Goal: Navigation & Orientation: Understand site structure

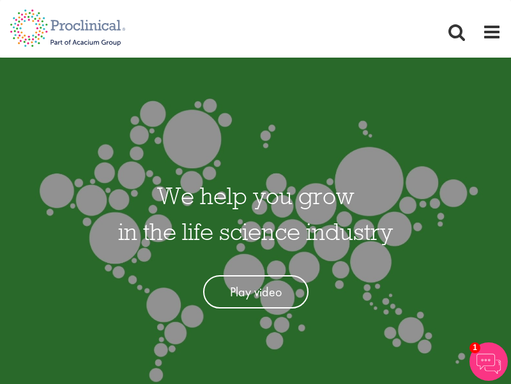
click at [256, 237] on span "in the life science industry" at bounding box center [255, 231] width 275 height 31
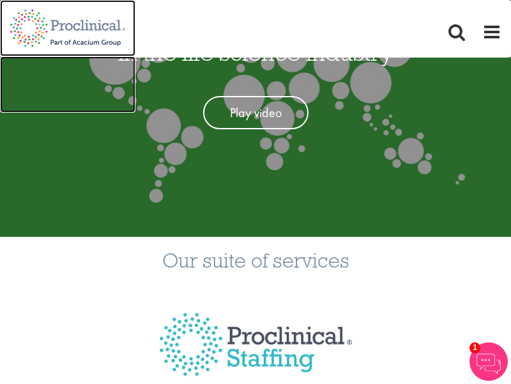
click at [67, 27] on img at bounding box center [68, 28] width 136 height 56
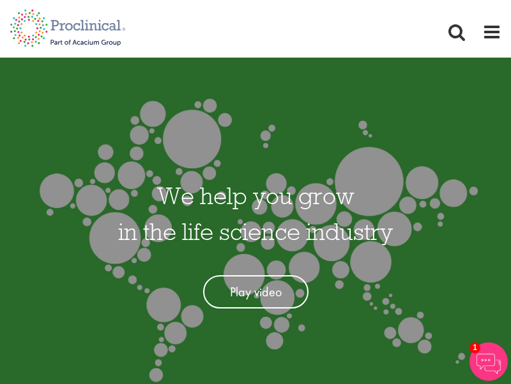
click at [256, 20] on div "Home Jobs About us Join us Contact Upload CV" at bounding box center [251, 21] width 502 height 42
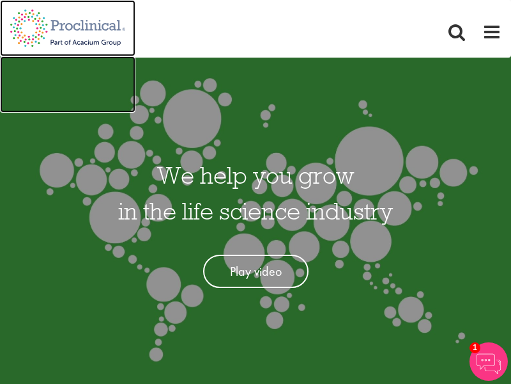
click at [67, 27] on img at bounding box center [68, 28] width 136 height 56
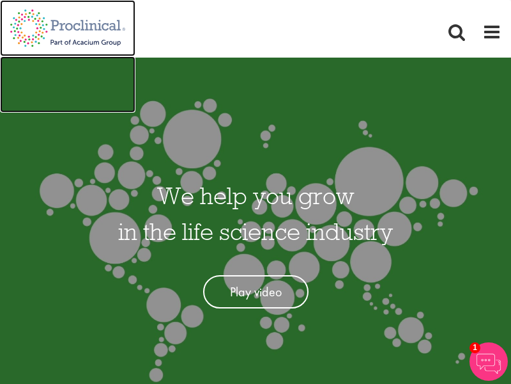
click at [67, 27] on img at bounding box center [68, 28] width 136 height 56
